Goal: Task Accomplishment & Management: Manage account settings

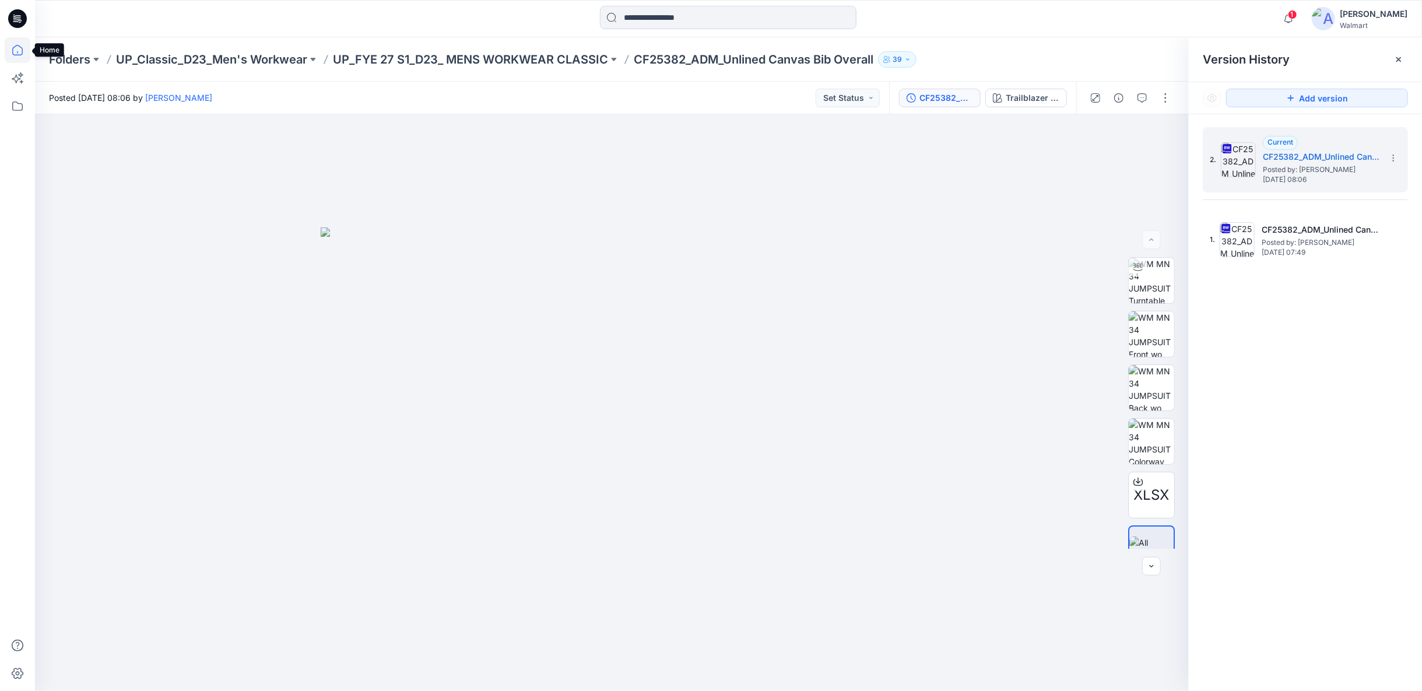
click at [20, 47] on icon at bounding box center [17, 50] width 10 height 10
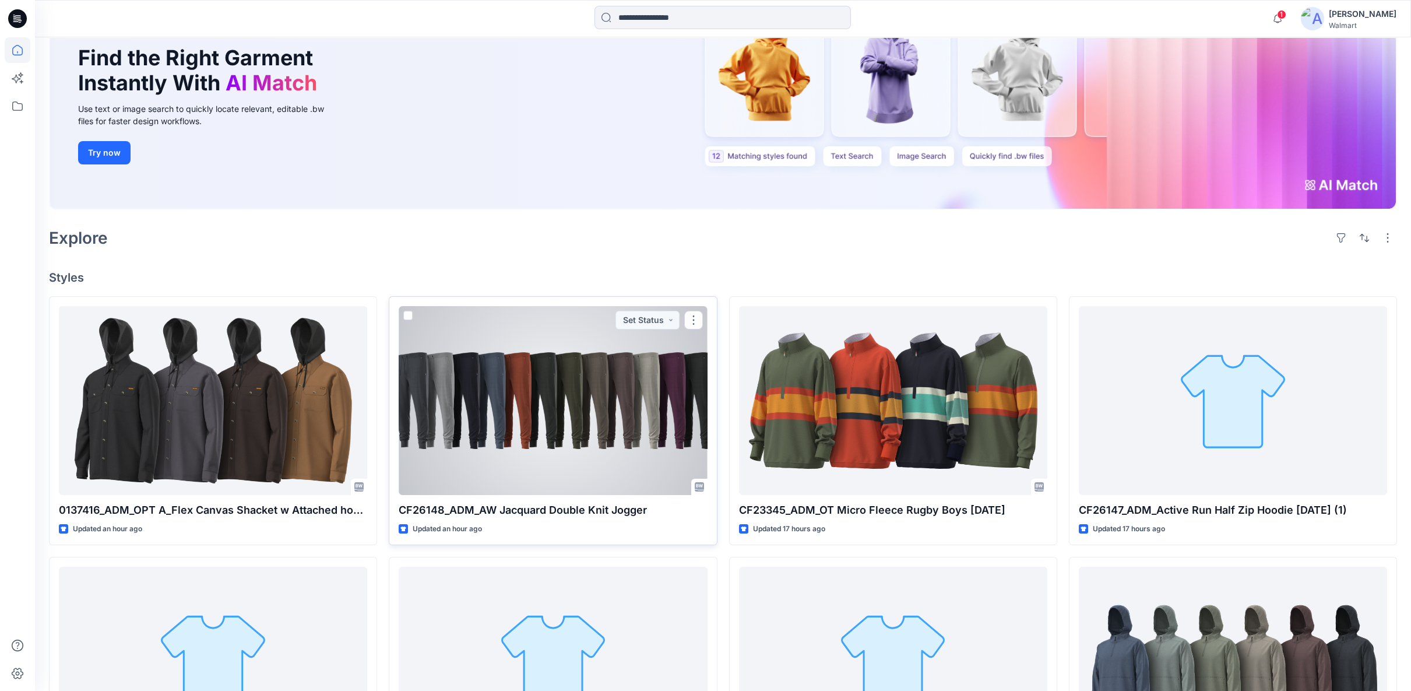
scroll to position [129, 0]
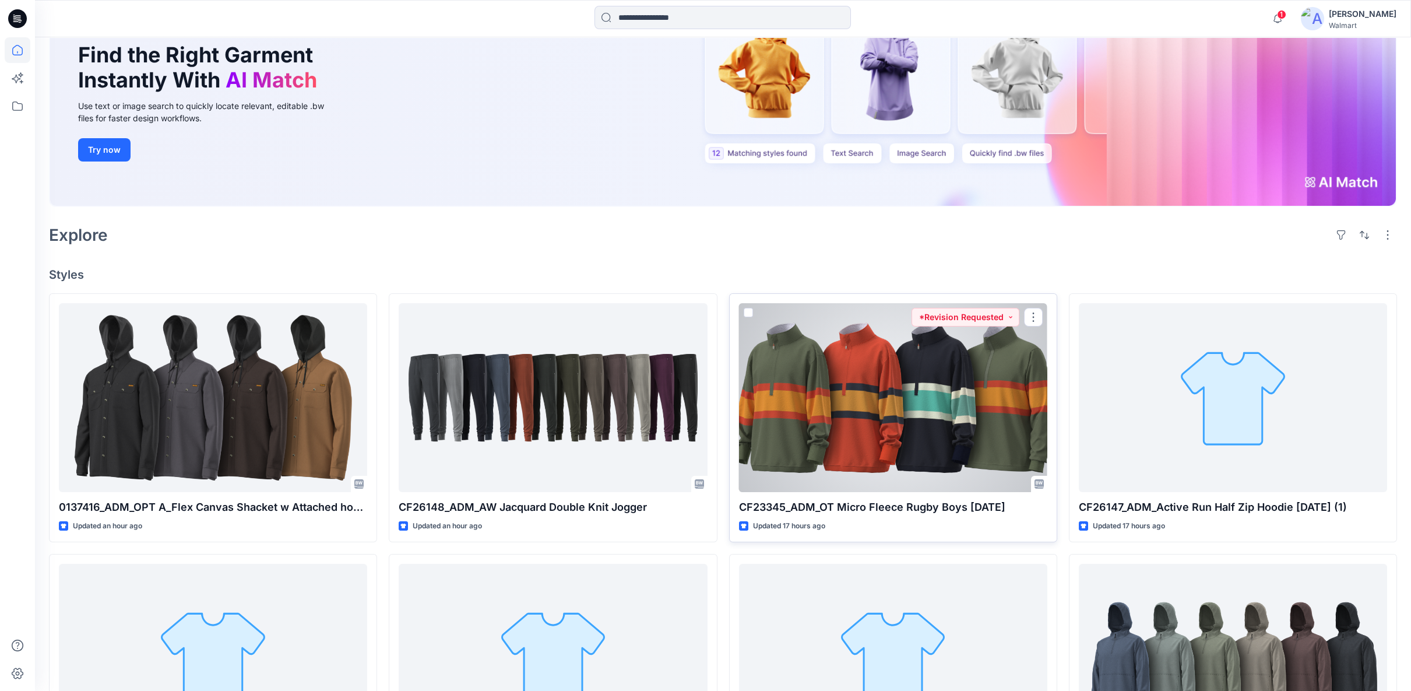
click at [974, 429] on div at bounding box center [893, 397] width 308 height 189
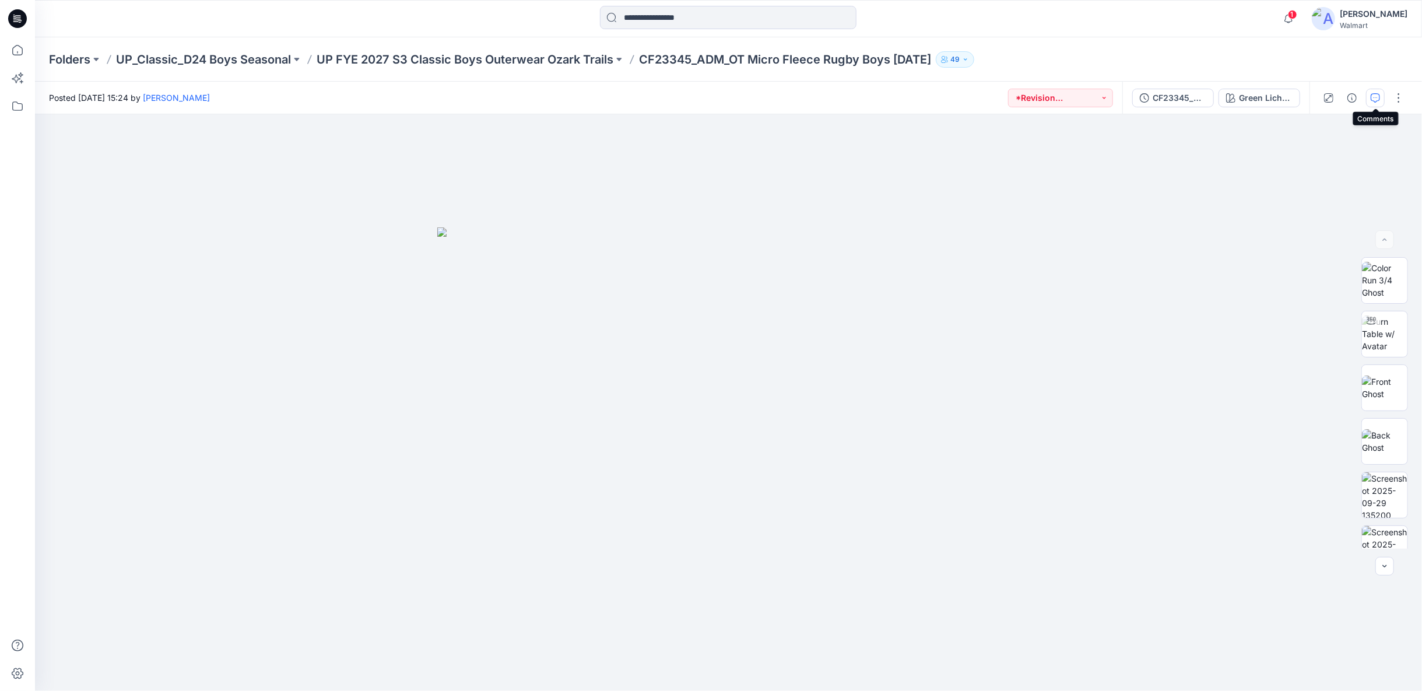
click at [1372, 99] on icon "button" at bounding box center [1375, 97] width 9 height 9
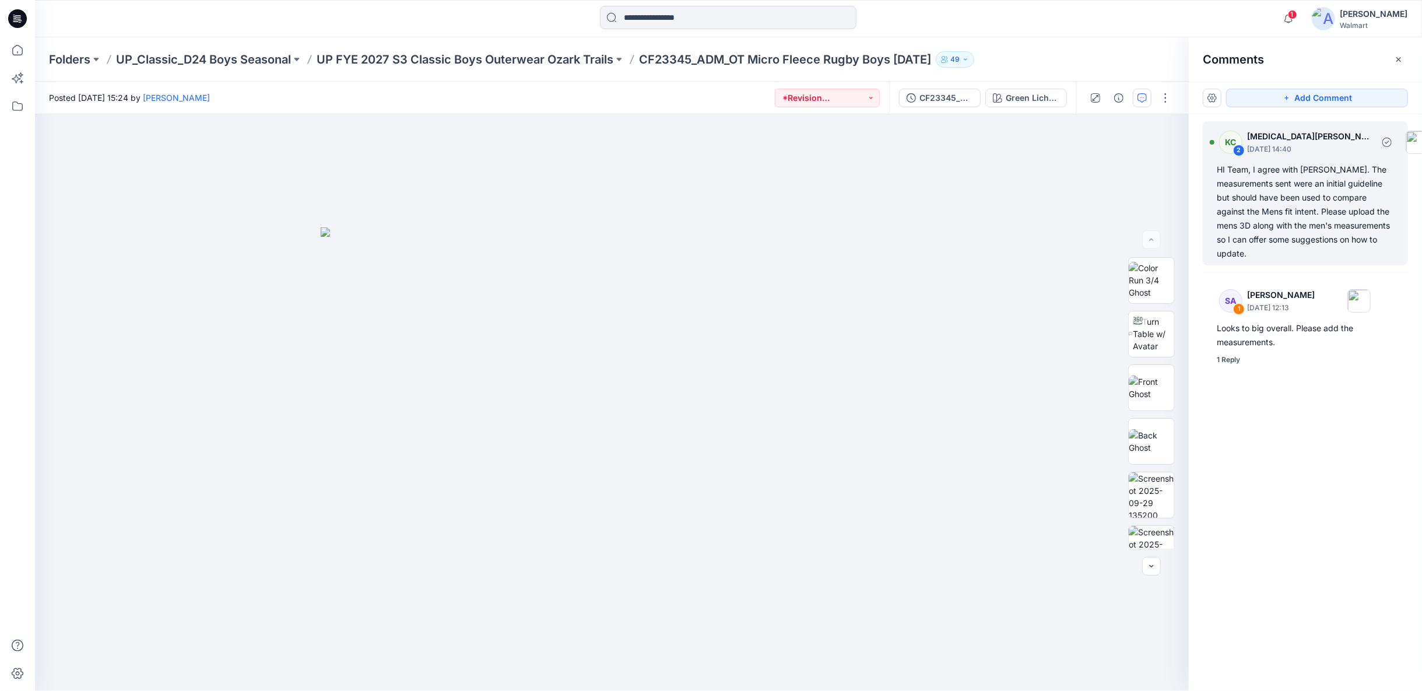
click at [1295, 217] on div "HI Team, I agree with Sarah. The measurements sent were an initial guideline bu…" at bounding box center [1305, 212] width 177 height 98
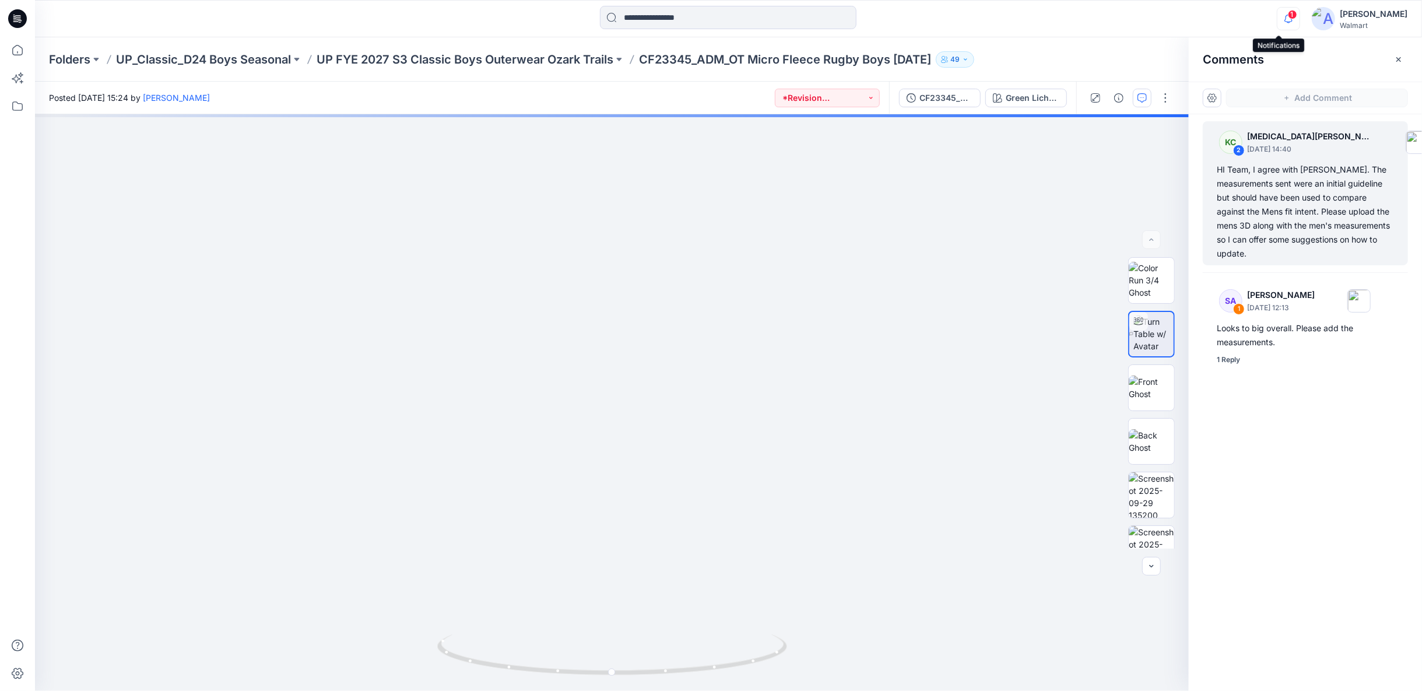
click at [1284, 19] on icon "button" at bounding box center [1288, 19] width 8 height 8
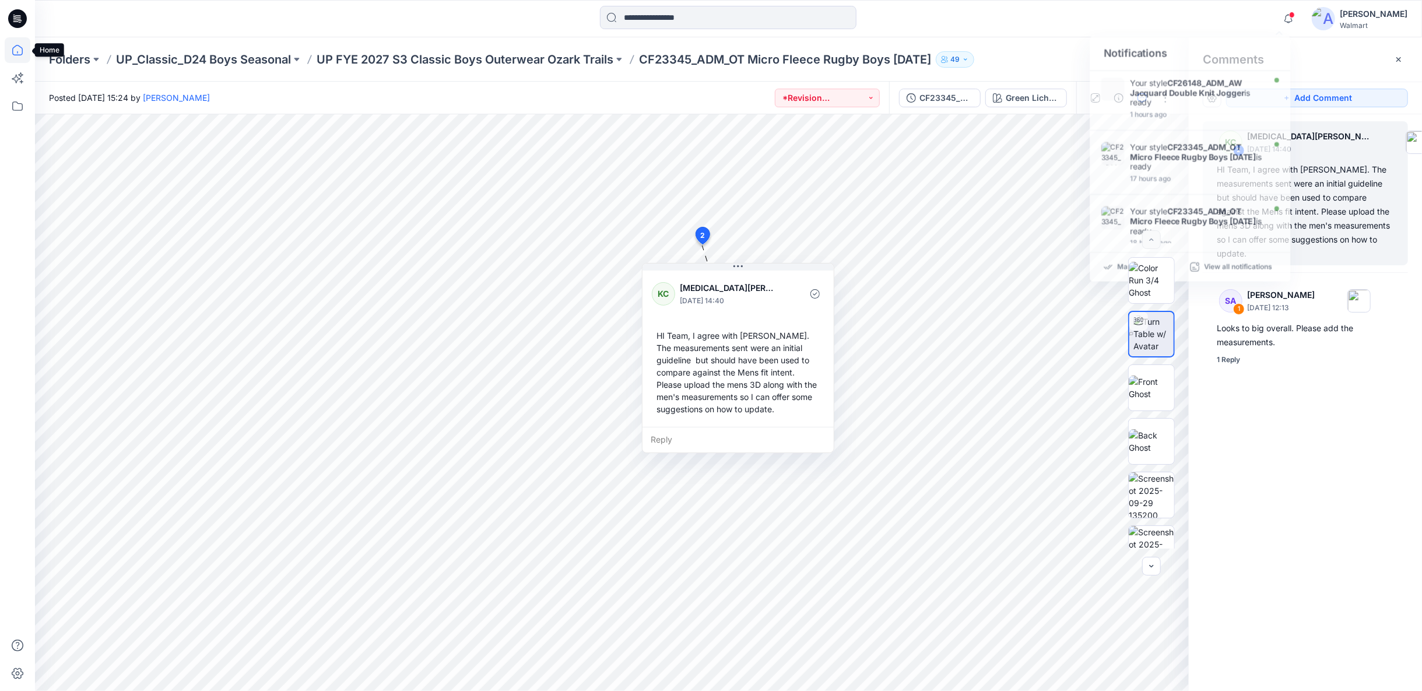
click at [8, 48] on icon at bounding box center [18, 50] width 26 height 26
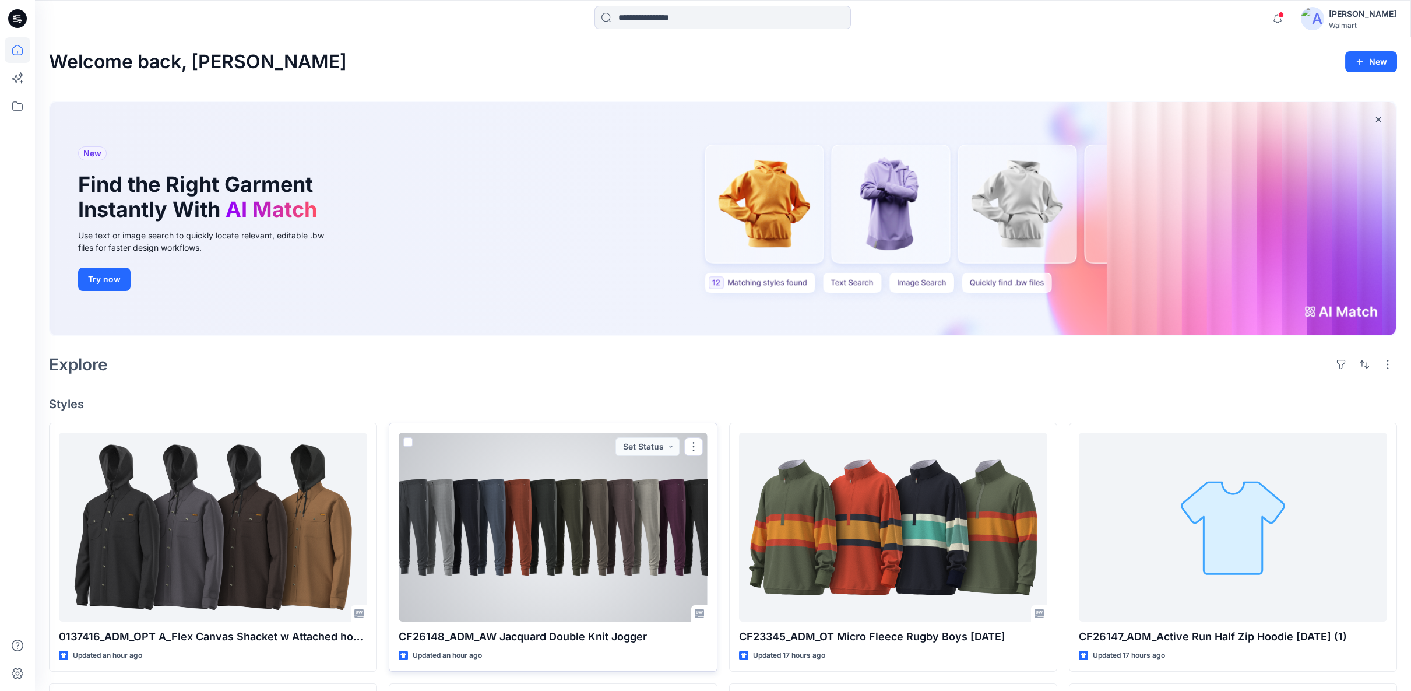
scroll to position [129, 0]
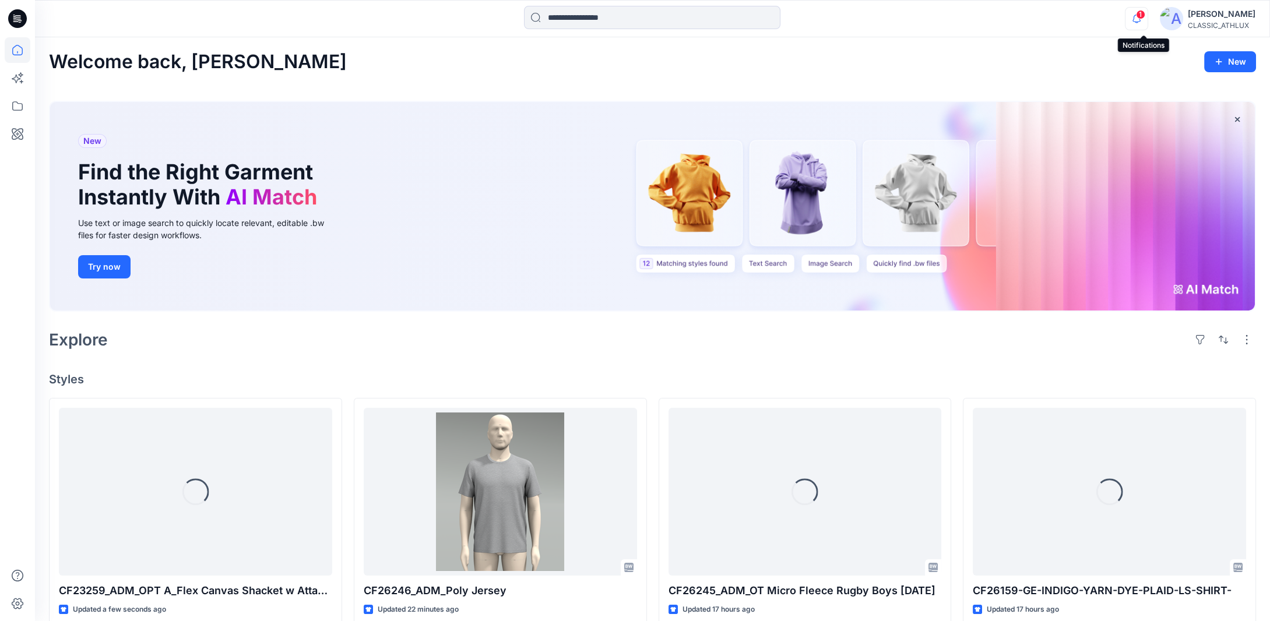
click at [1146, 18] on span "1" at bounding box center [1140, 14] width 9 height 9
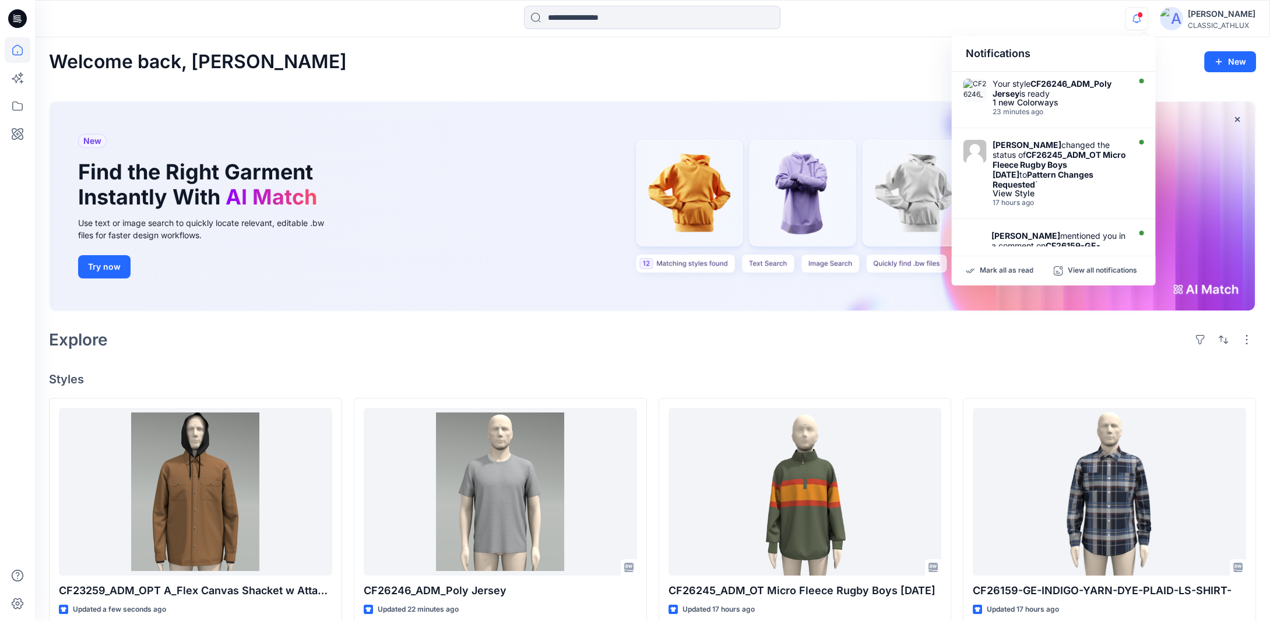
click at [703, 343] on div "Explore" at bounding box center [652, 340] width 1207 height 28
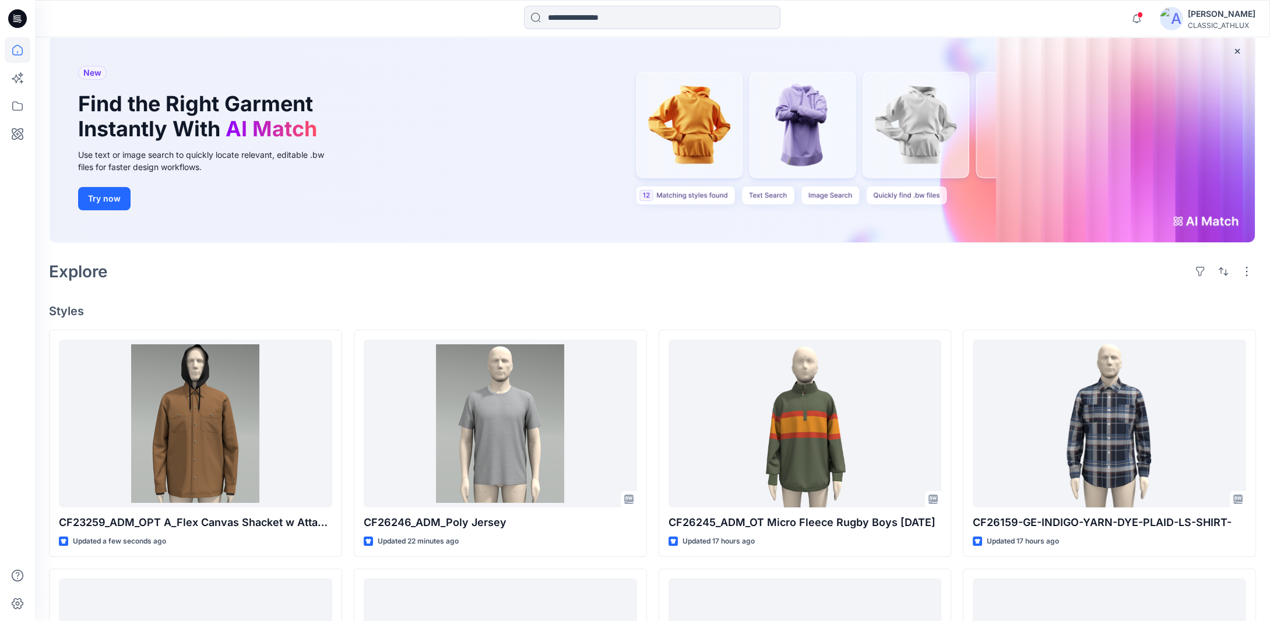
scroll to position [233, 0]
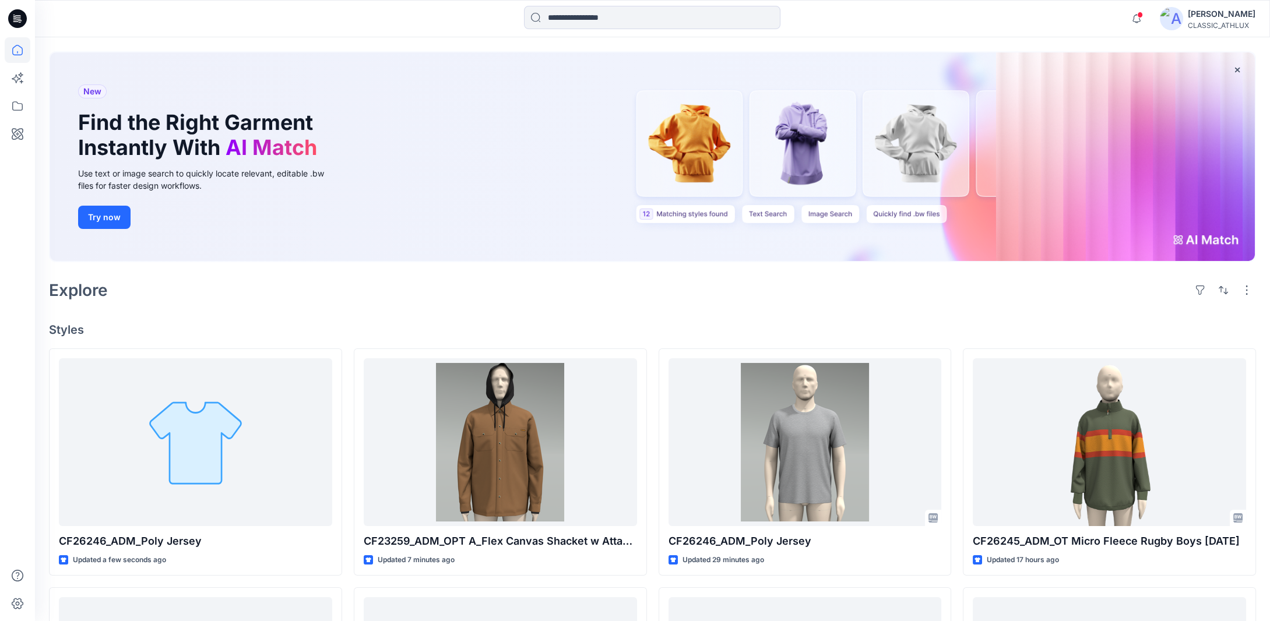
scroll to position [117, 0]
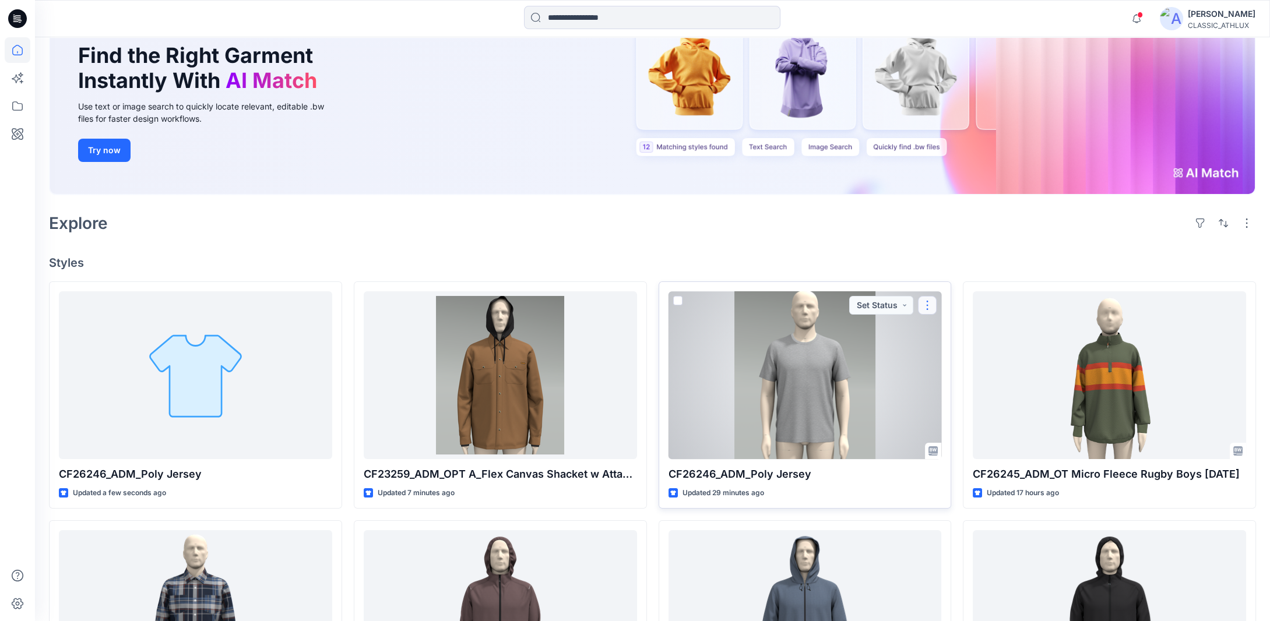
click at [921, 305] on button "button" at bounding box center [927, 305] width 19 height 19
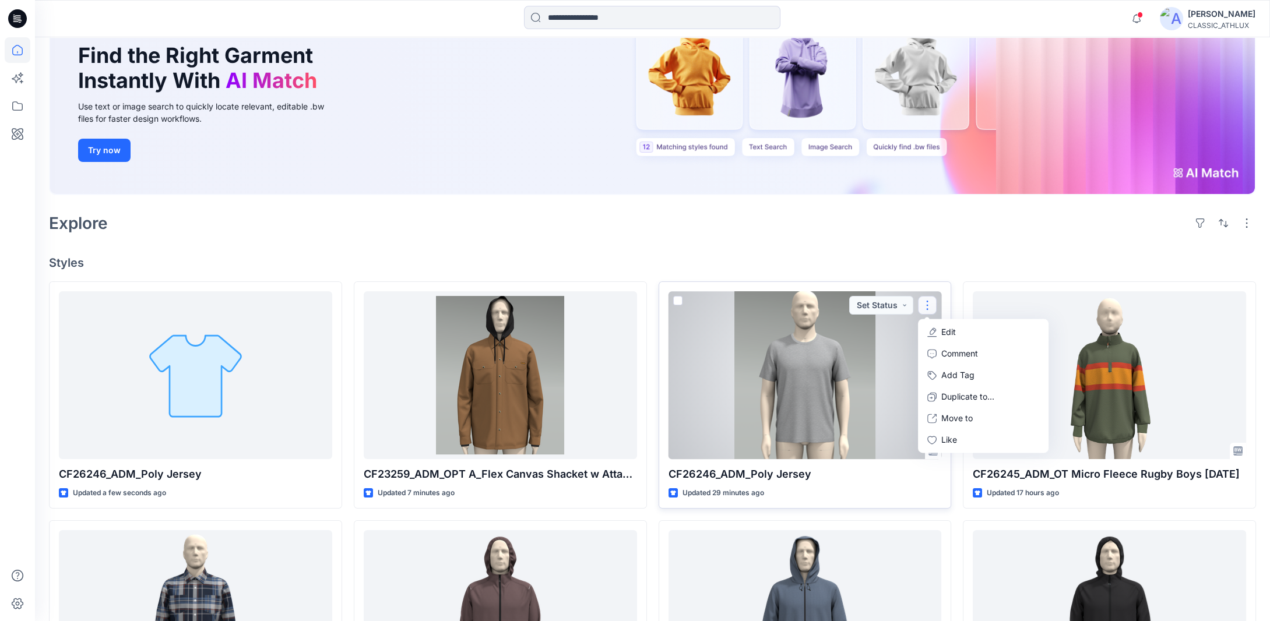
click at [947, 329] on p "Edit" at bounding box center [949, 332] width 15 height 12
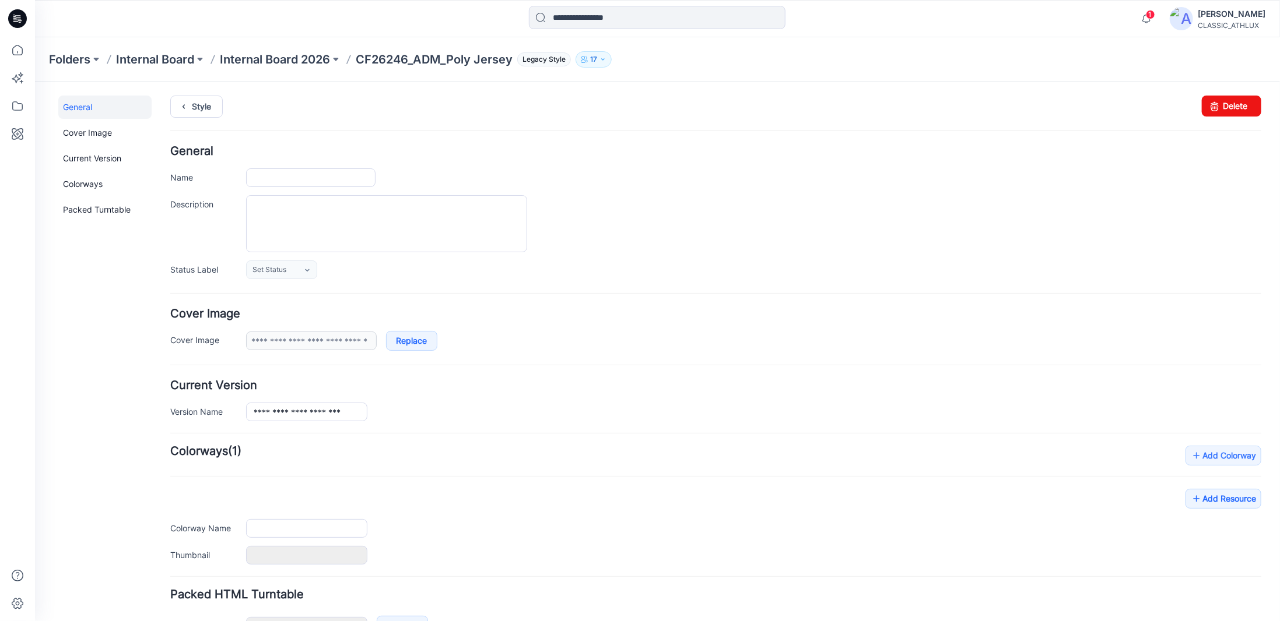
type input "**********"
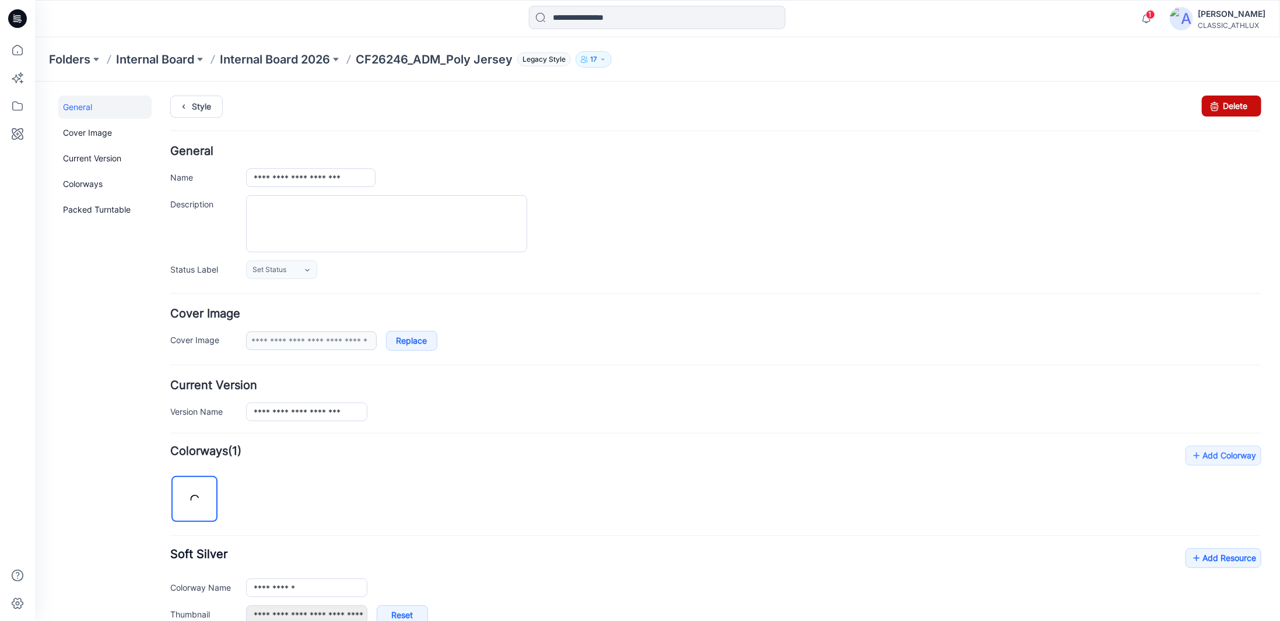
click at [1206, 104] on icon at bounding box center [1214, 105] width 16 height 21
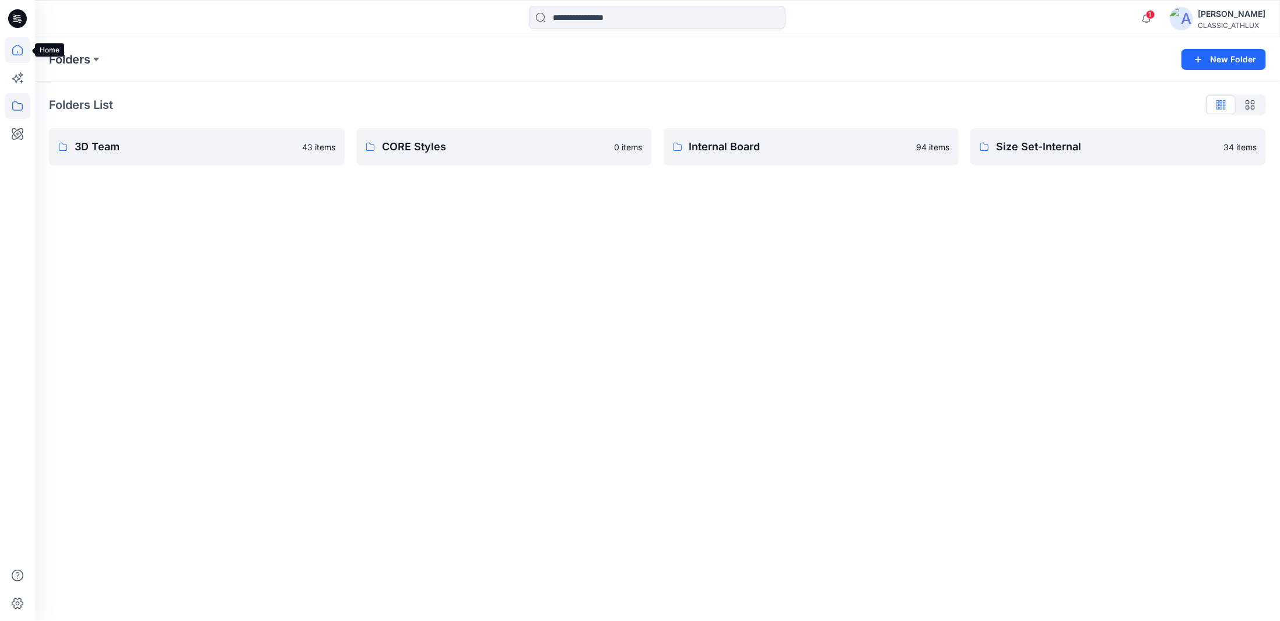
click at [17, 53] on icon at bounding box center [17, 52] width 1 height 2
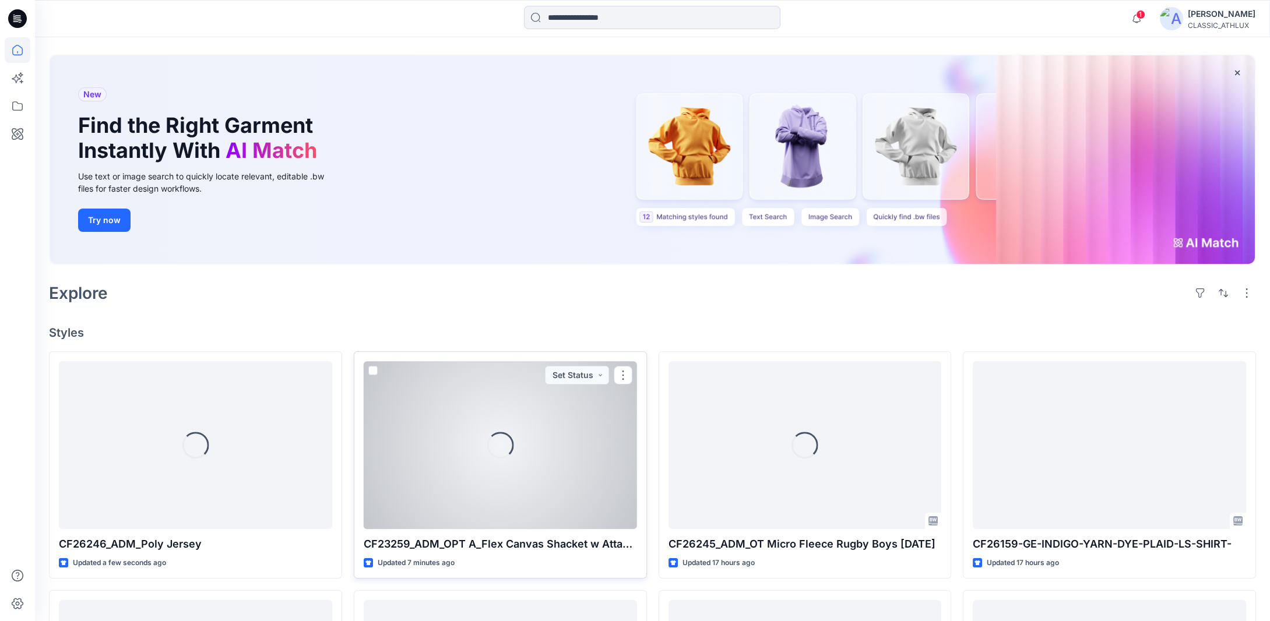
scroll to position [117, 0]
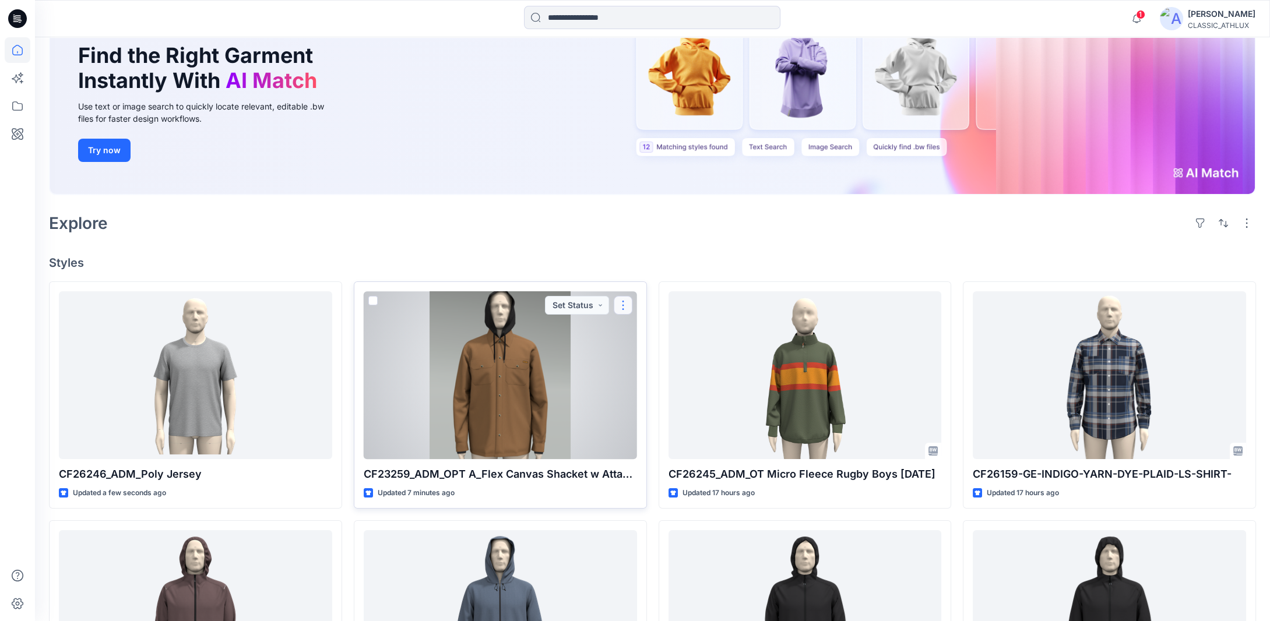
click at [624, 307] on button "button" at bounding box center [623, 305] width 19 height 19
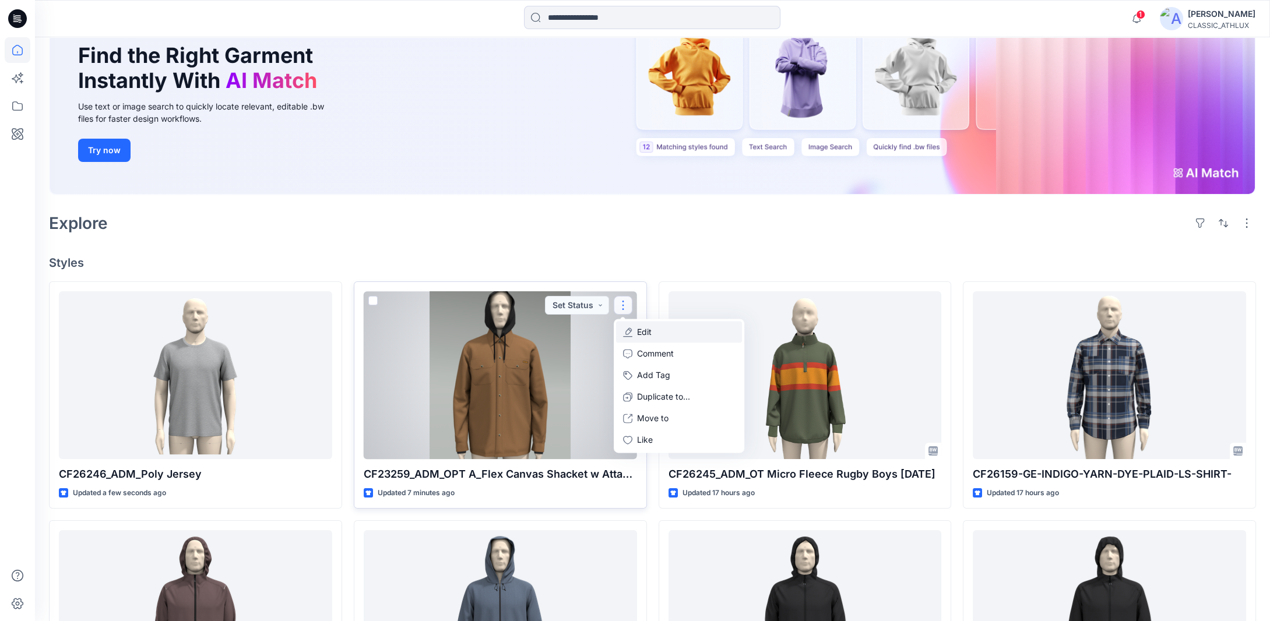
click at [642, 331] on p "Edit" at bounding box center [644, 332] width 15 height 12
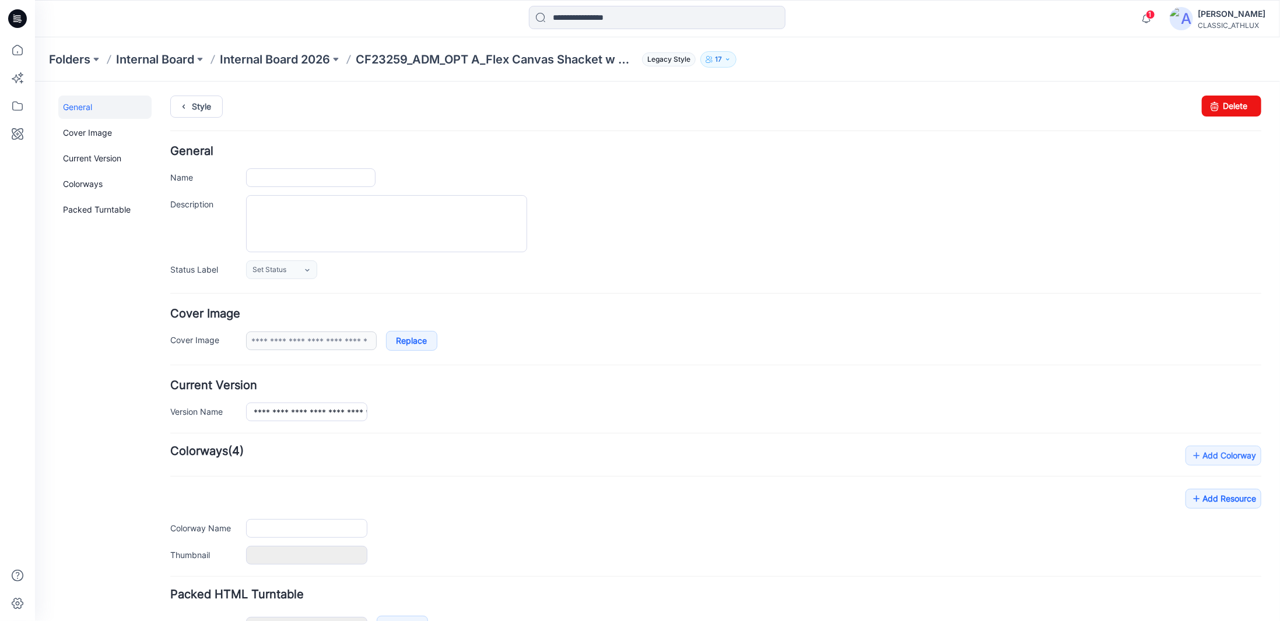
type input "**********"
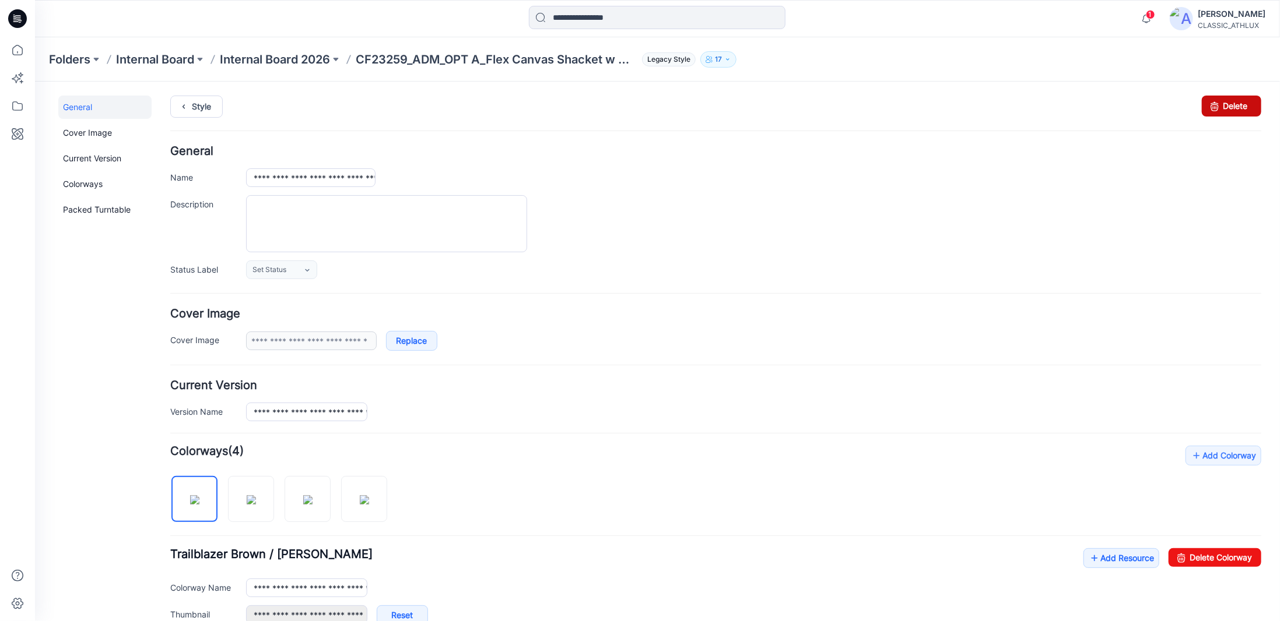
drag, startPoint x: 1221, startPoint y: 106, endPoint x: 734, endPoint y: 135, distance: 487.6
click at [1221, 106] on link "Delete" at bounding box center [1230, 105] width 59 height 21
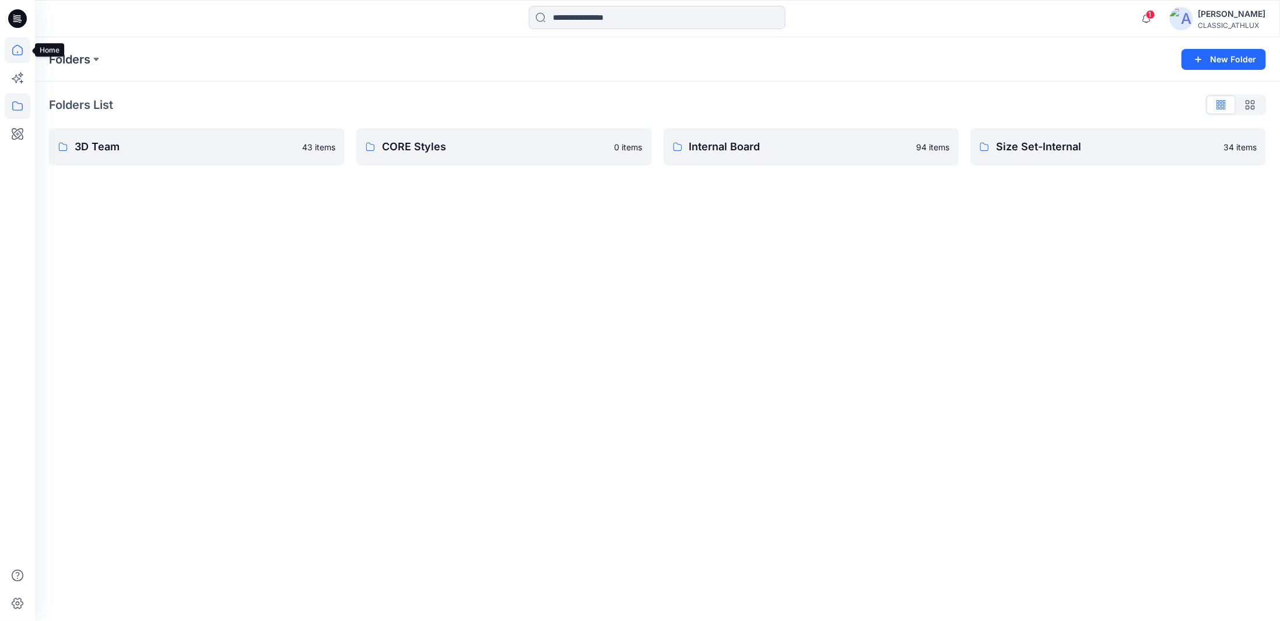
click at [22, 54] on icon at bounding box center [17, 50] width 10 height 10
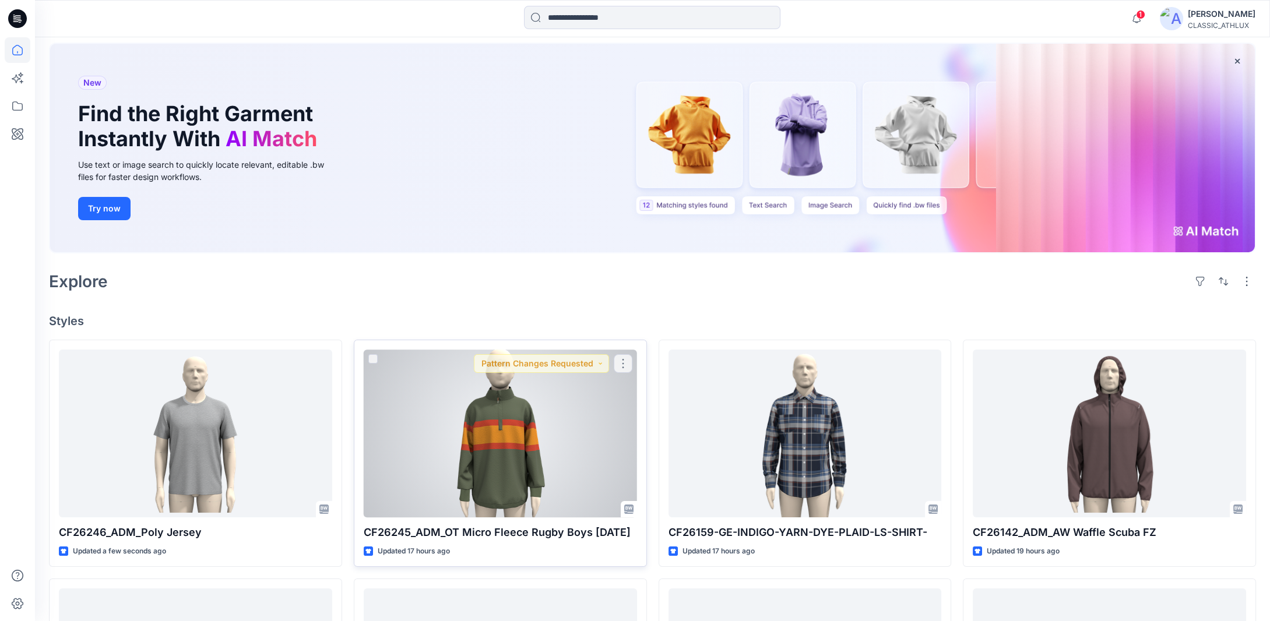
scroll to position [175, 0]
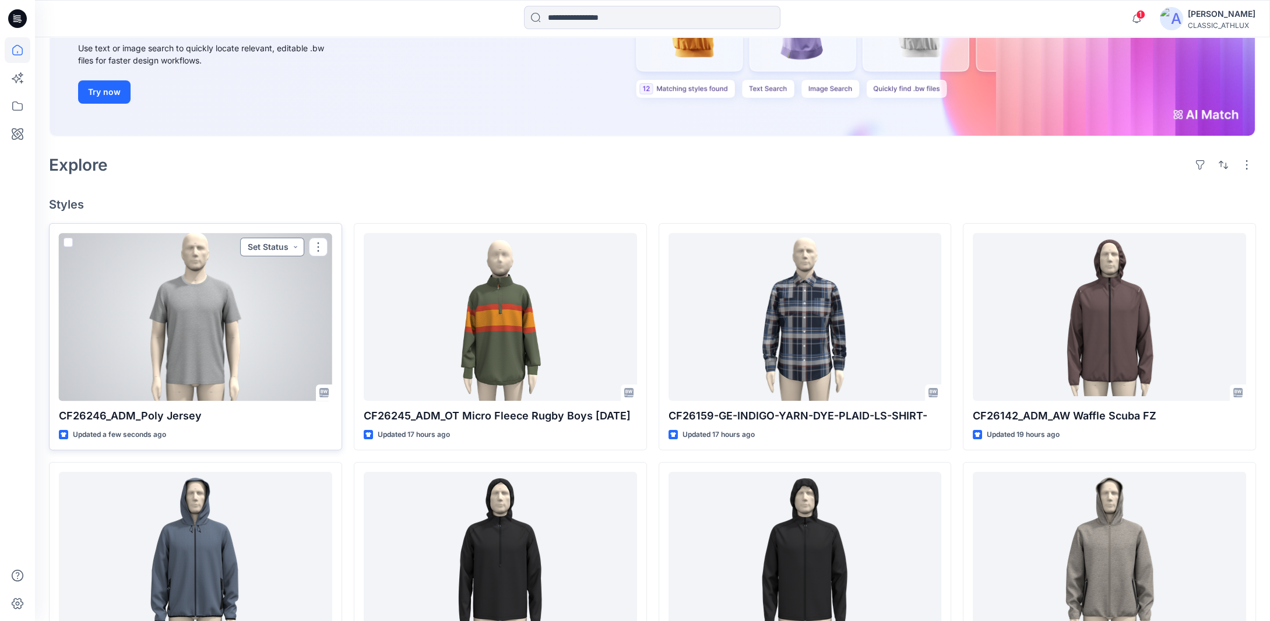
click at [294, 247] on button "Set Status" at bounding box center [272, 247] width 64 height 19
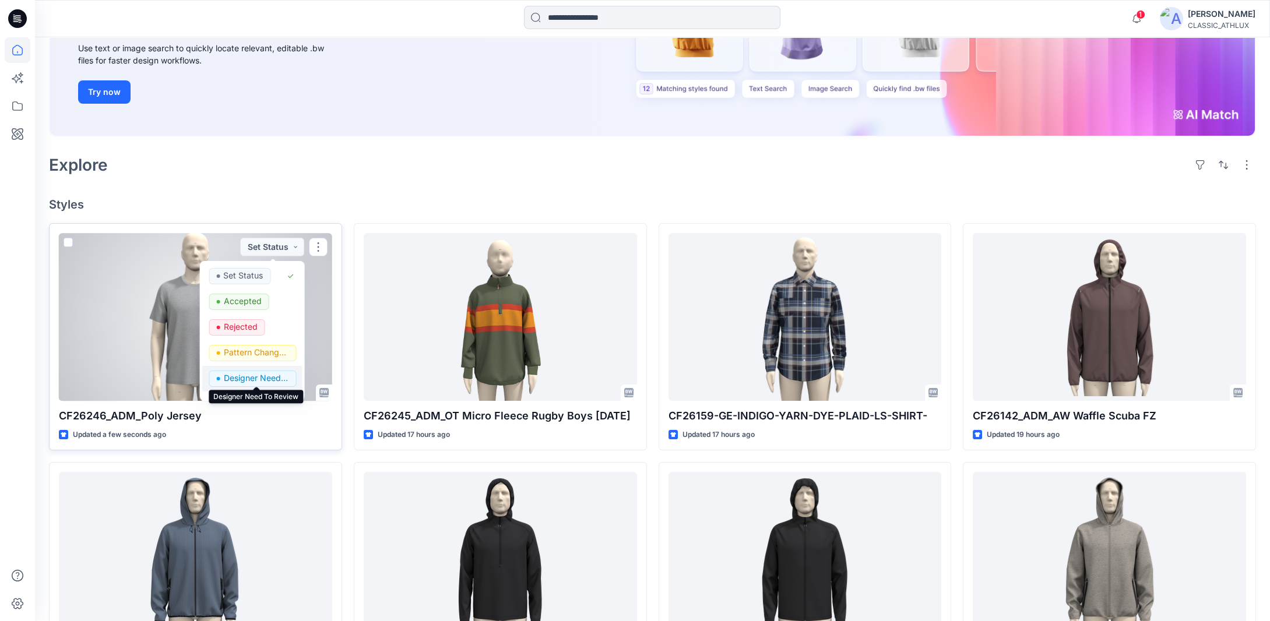
click at [241, 377] on p "Designer Need To Review" at bounding box center [255, 378] width 65 height 15
